Goal: Find specific page/section: Locate a particular part of the current website

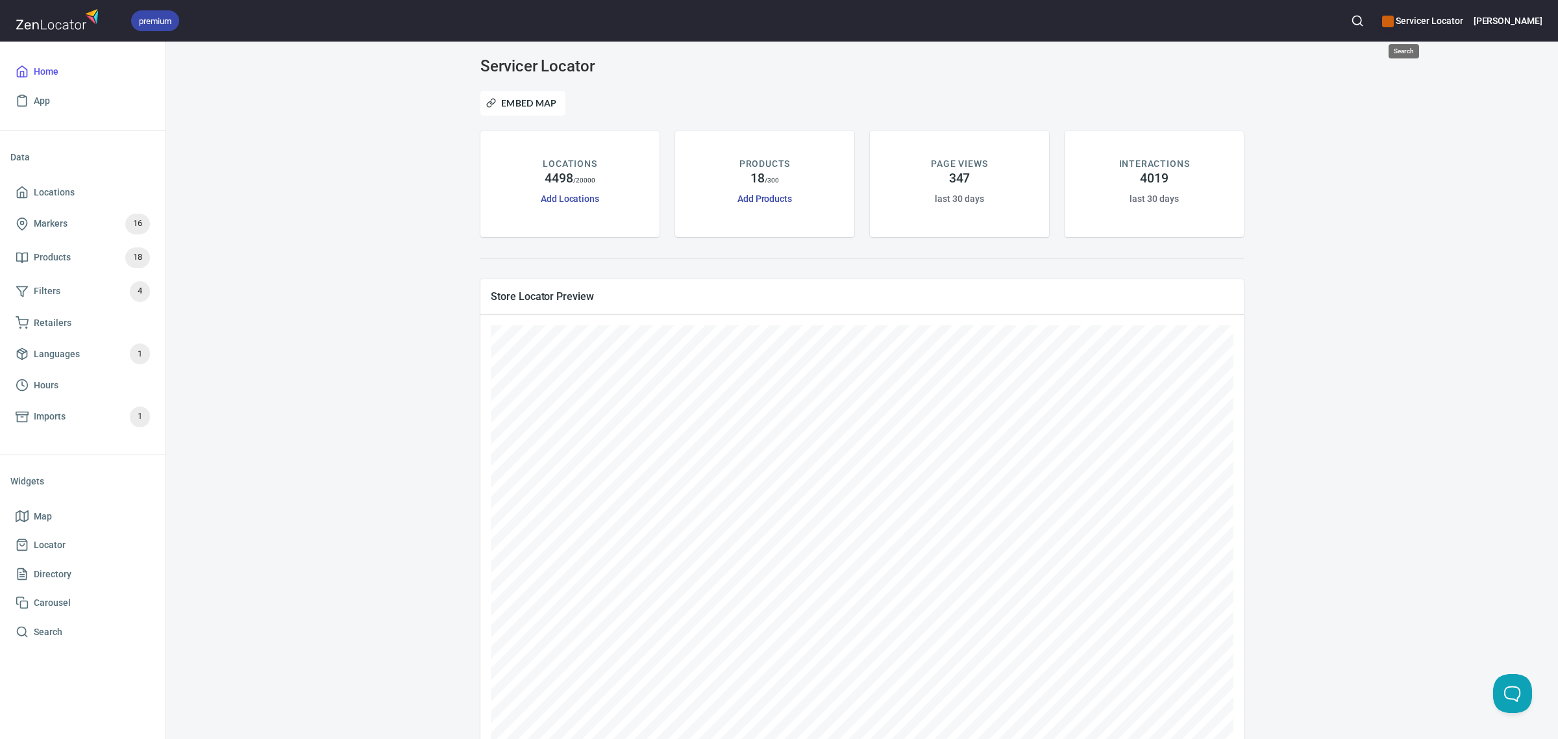
click at [1364, 23] on icon "button" at bounding box center [1357, 20] width 13 height 13
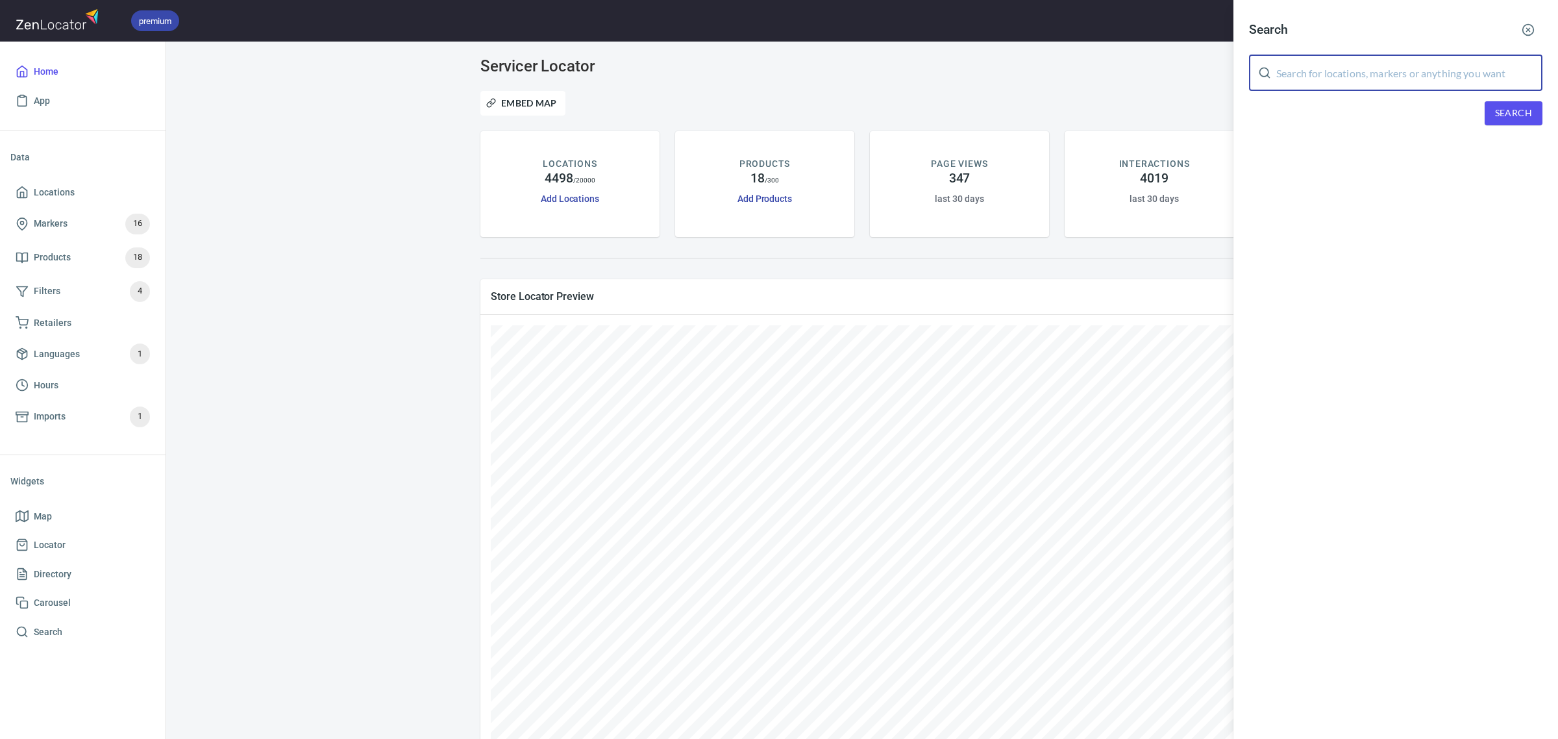
click at [1390, 73] on input "text" at bounding box center [1409, 73] width 266 height 36
type input "Pro Appliance"
click at [1501, 105] on span "Search" at bounding box center [1513, 113] width 37 height 16
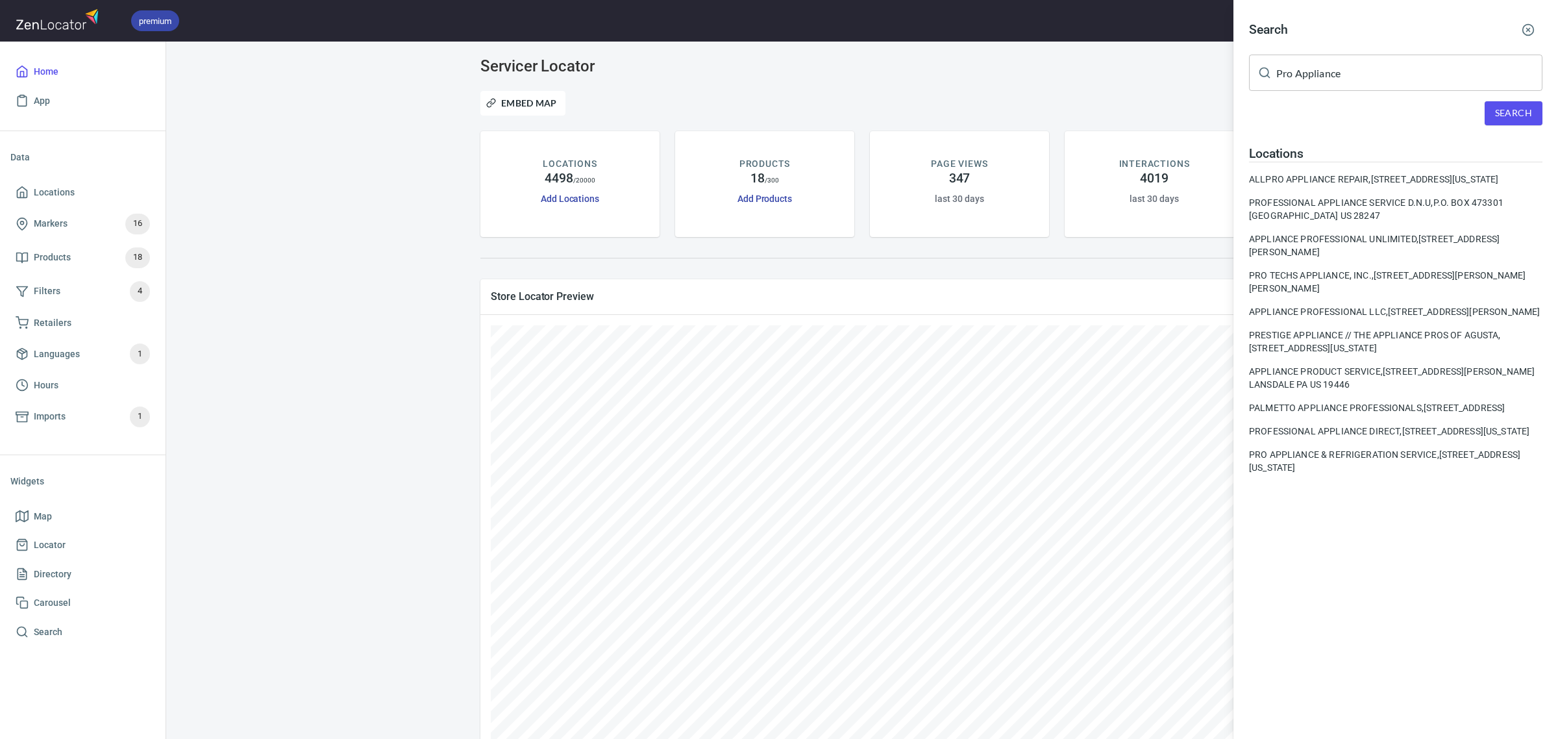
click at [1292, 474] on div "PRO APPLIANCE & REFRIGERATION SERVICE, [STREET_ADDRESS][US_STATE]" at bounding box center [1395, 461] width 293 height 26
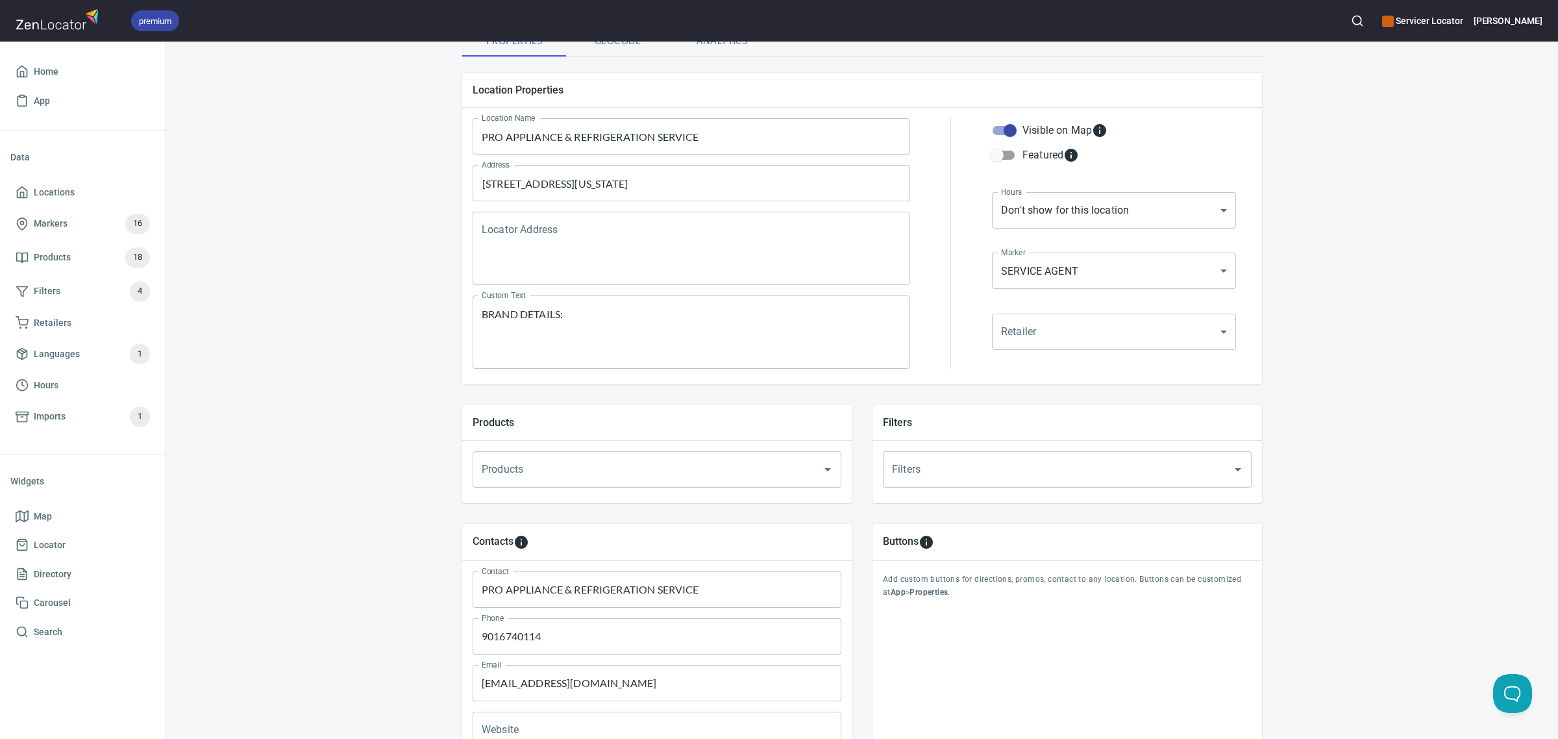
scroll to position [294, 0]
